Goal: Information Seeking & Learning: Understand process/instructions

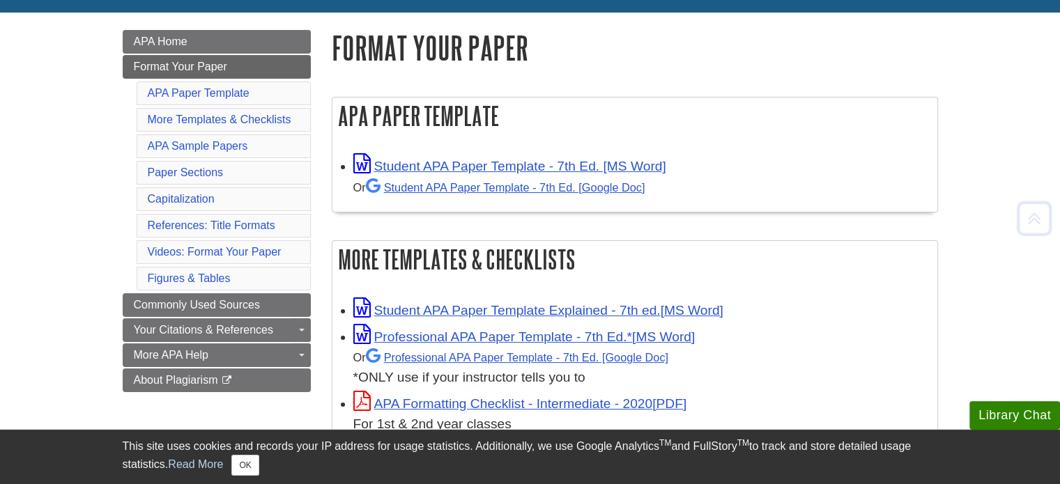
scroll to position [189, 0]
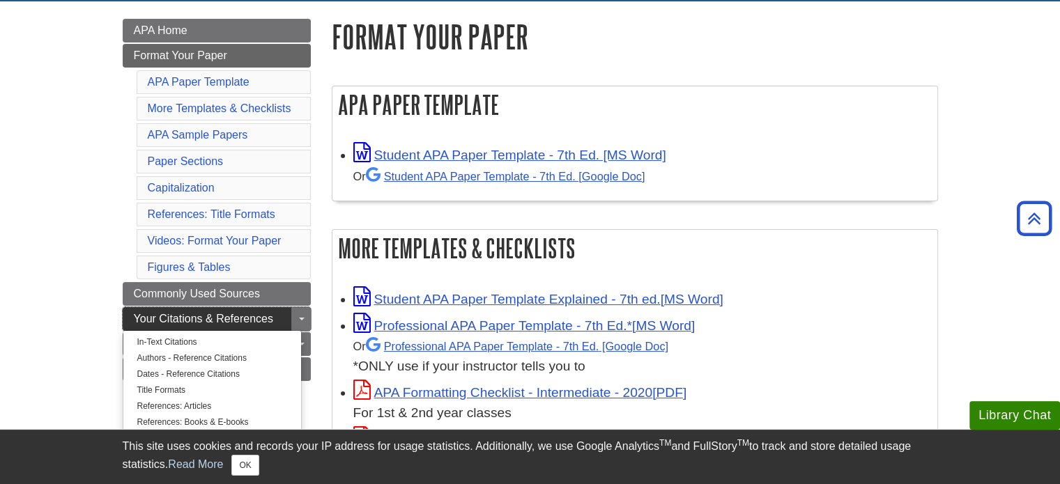
click at [170, 313] on span "Your Citations & References" at bounding box center [203, 319] width 139 height 12
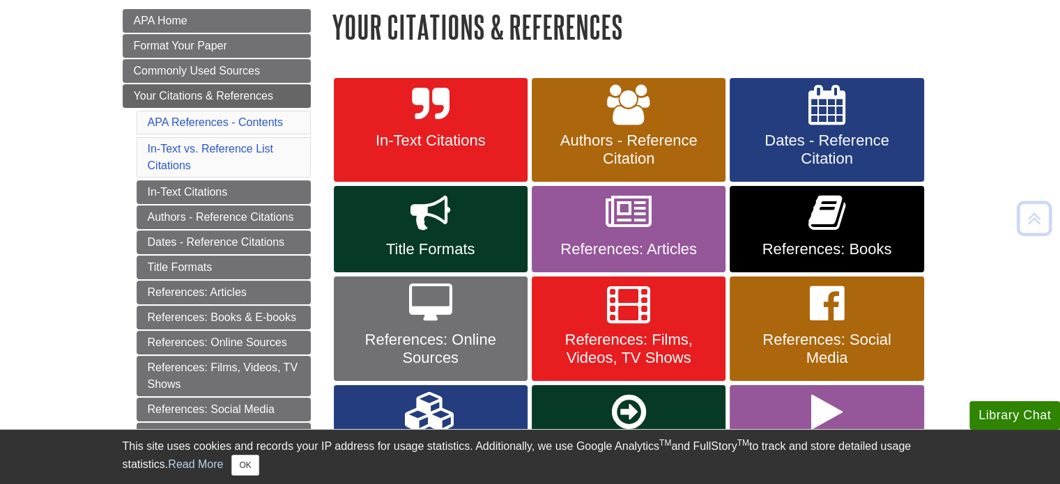
scroll to position [203, 0]
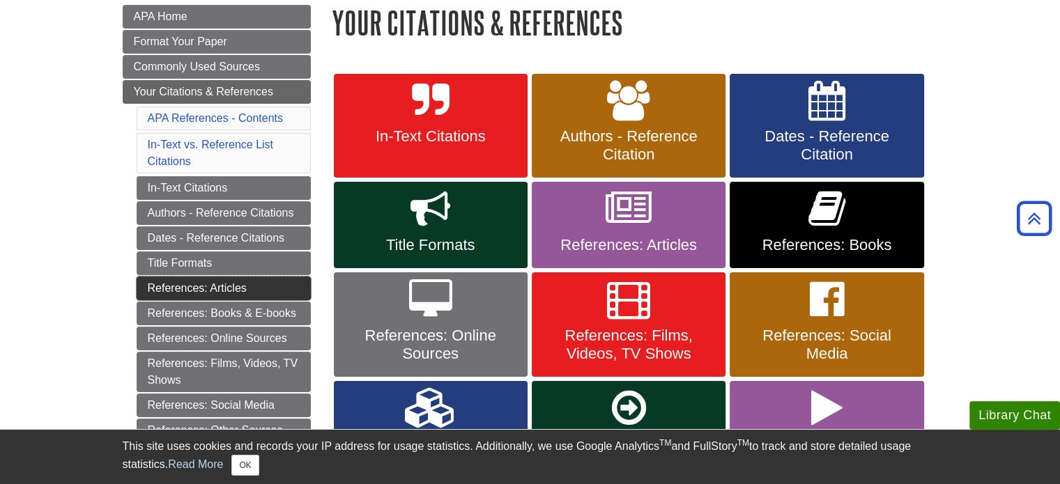
click at [175, 290] on link "References: Articles" at bounding box center [224, 289] width 174 height 24
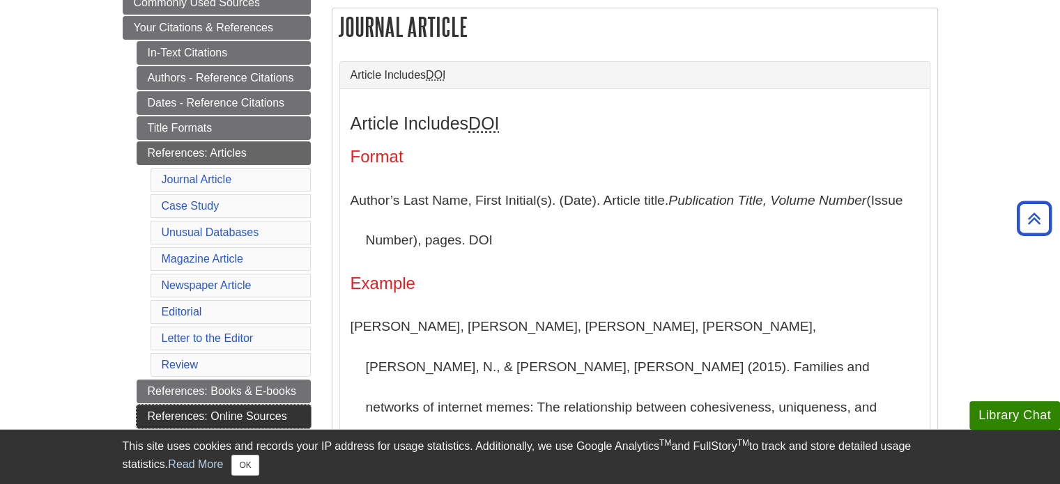
scroll to position [222, 0]
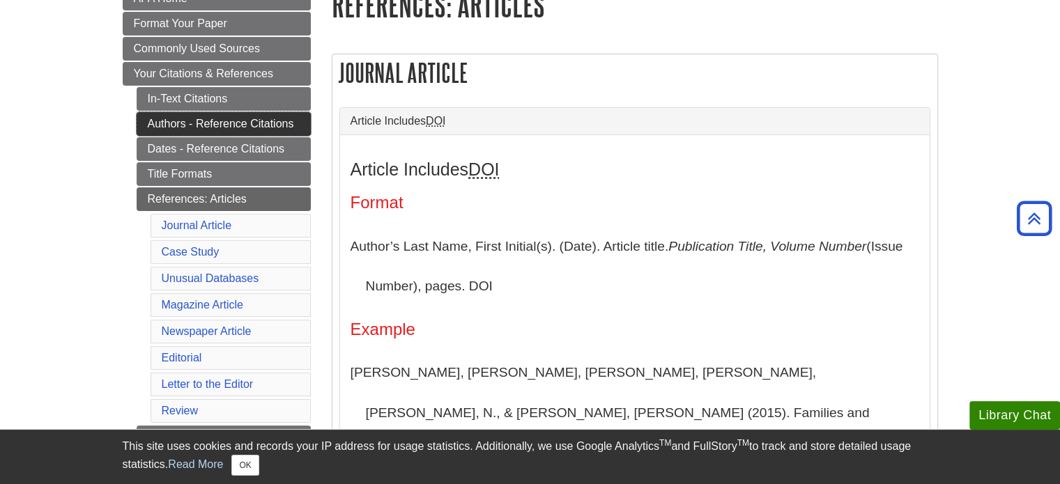
click at [223, 125] on link "Authors - Reference Citations" at bounding box center [224, 124] width 174 height 24
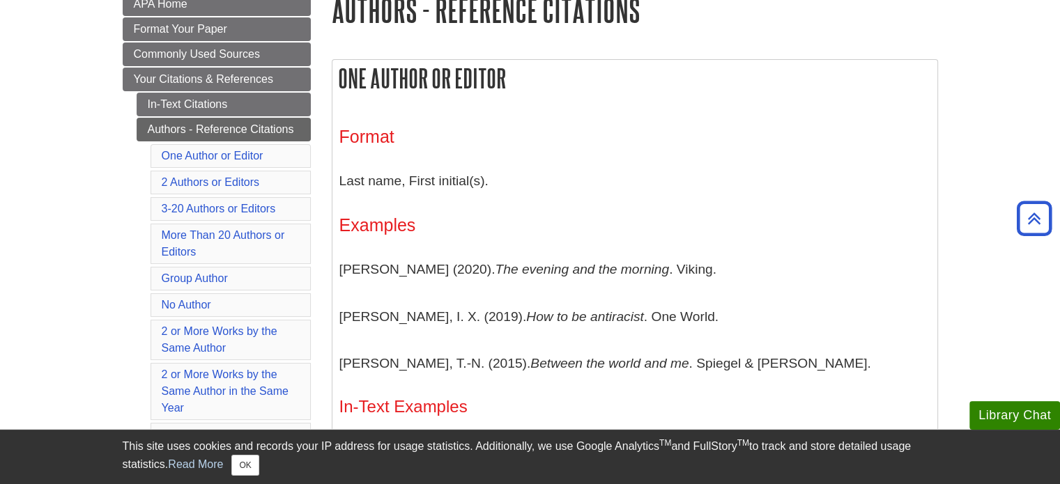
scroll to position [227, 0]
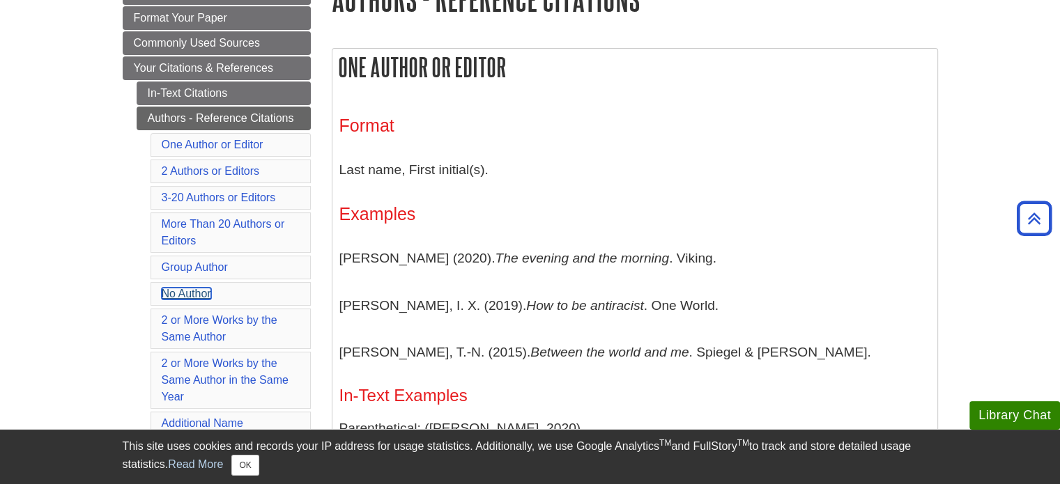
click at [176, 292] on link "No Author" at bounding box center [186, 294] width 49 height 12
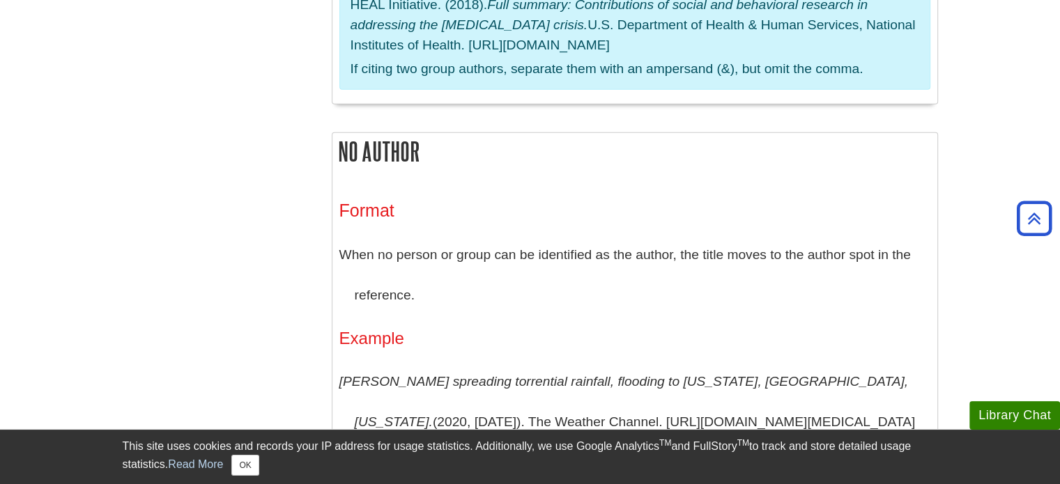
scroll to position [3634, 0]
